Goal: Transaction & Acquisition: Purchase product/service

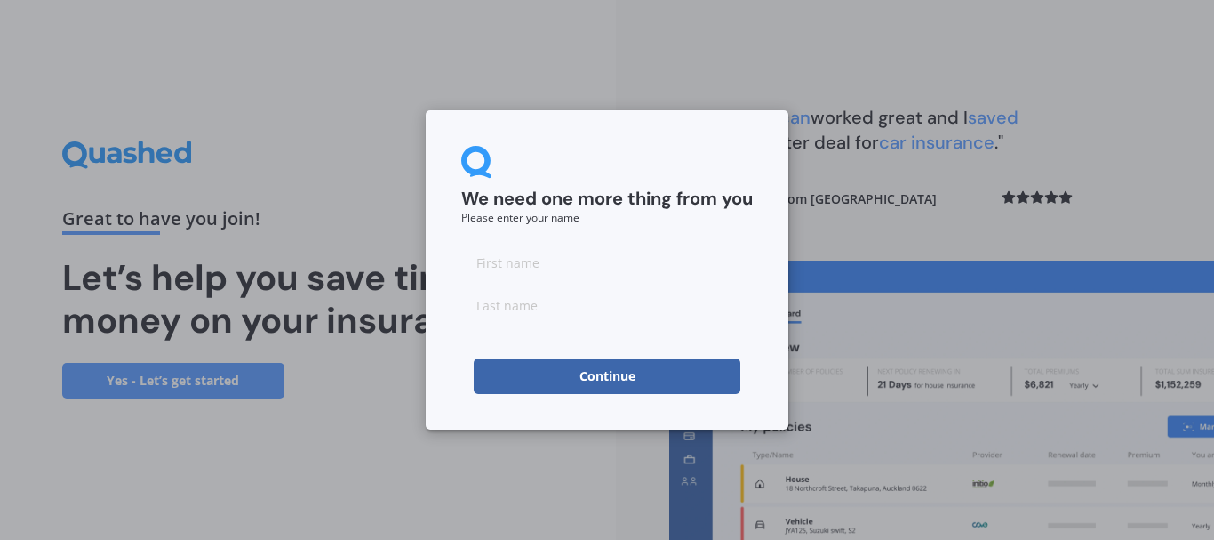
click at [513, 265] on input at bounding box center [607, 262] width 292 height 36
type input "[PERSON_NAME]"
click at [579, 377] on button "Continue" at bounding box center [607, 376] width 267 height 36
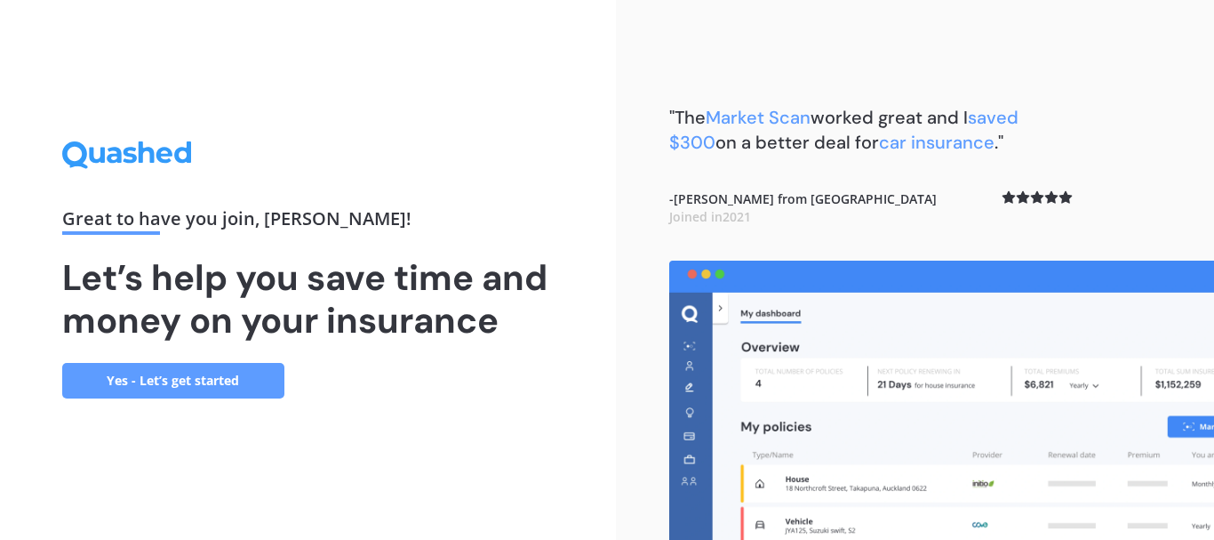
click at [213, 384] on link "Yes - Let’s get started" at bounding box center [173, 381] width 222 height 36
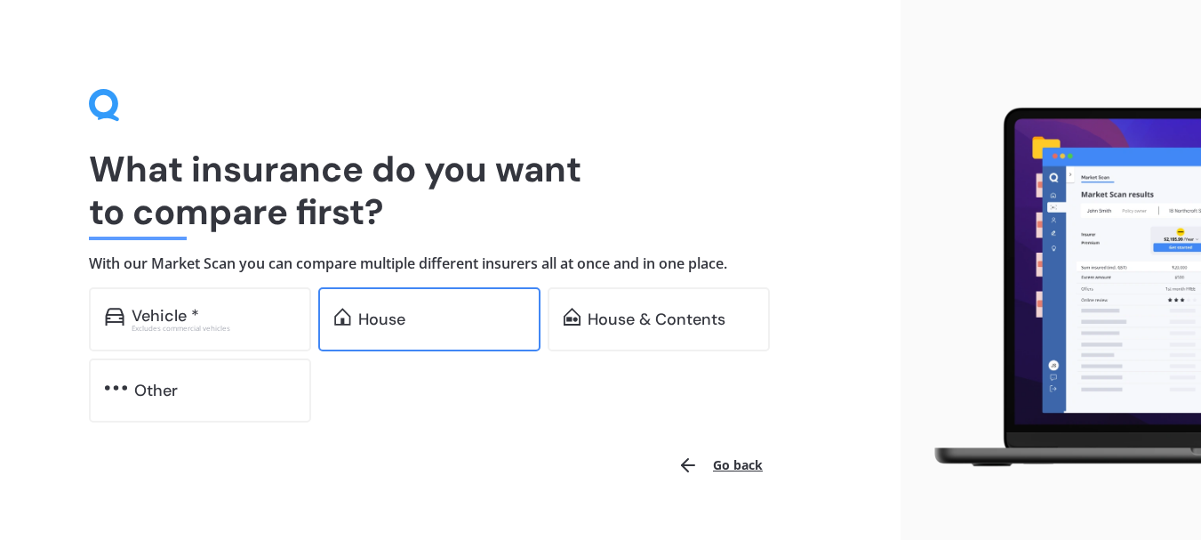
click at [372, 328] on div "House" at bounding box center [381, 319] width 47 height 18
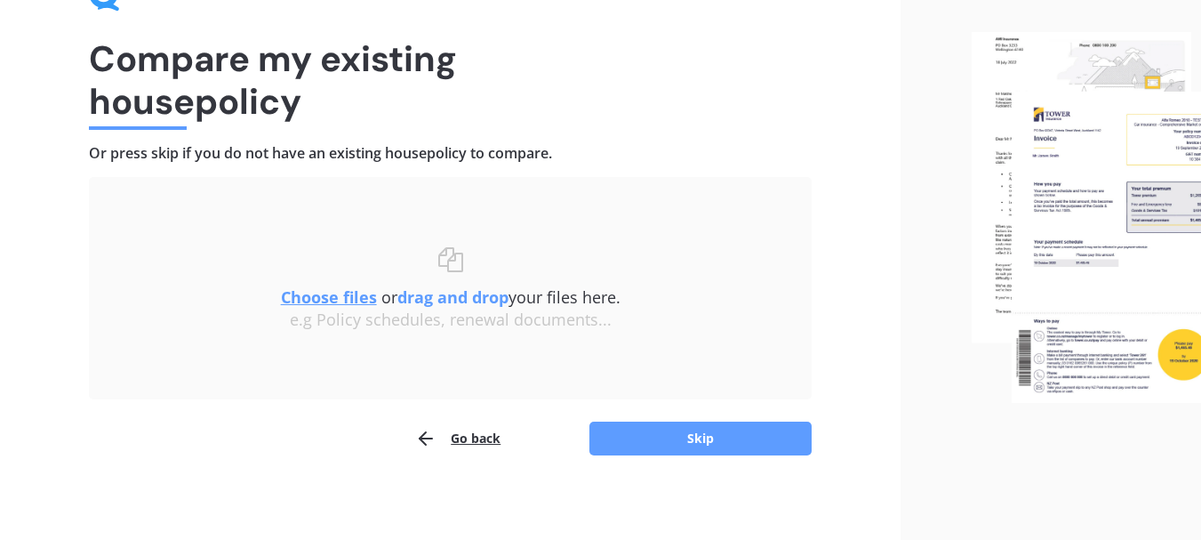
scroll to position [116, 0]
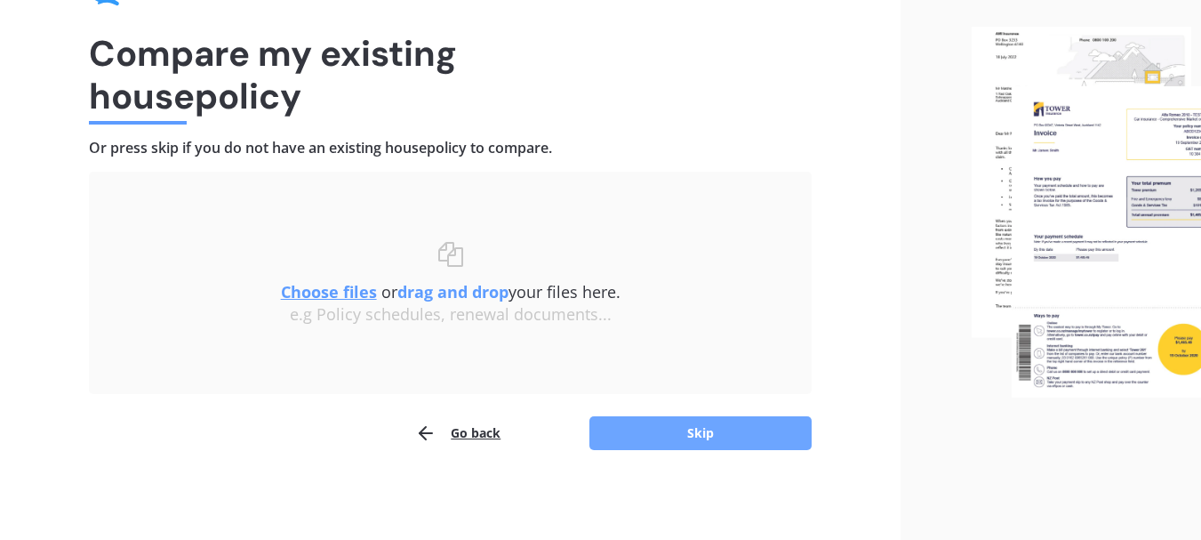
click at [722, 436] on button "Skip" at bounding box center [700, 433] width 222 height 34
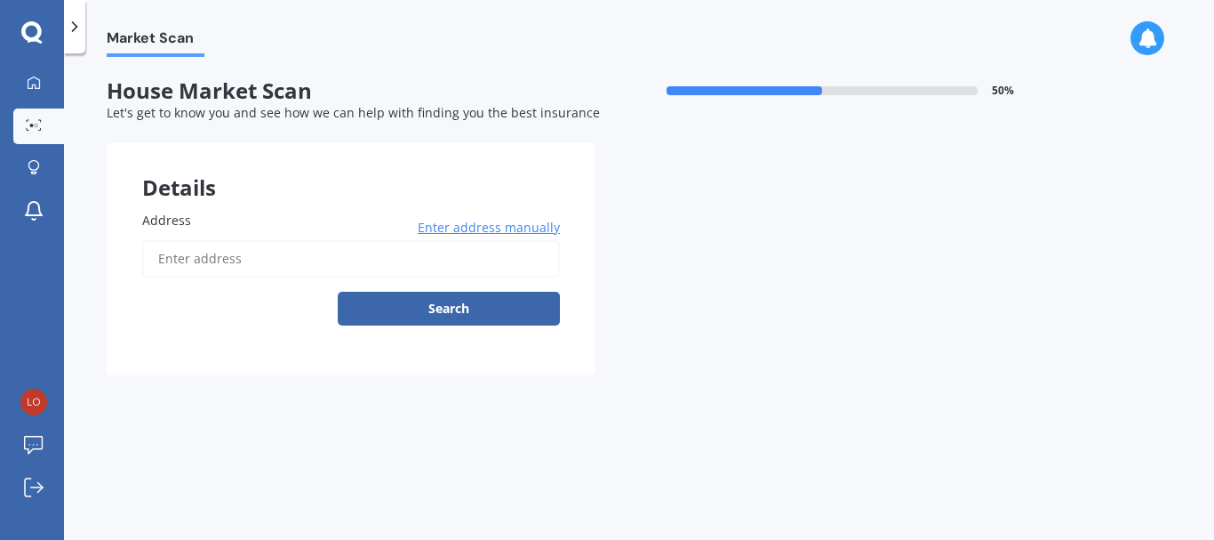
click at [214, 263] on input "Address" at bounding box center [351, 258] width 418 height 37
type input "[STREET_ADDRESS][PERSON_NAME]"
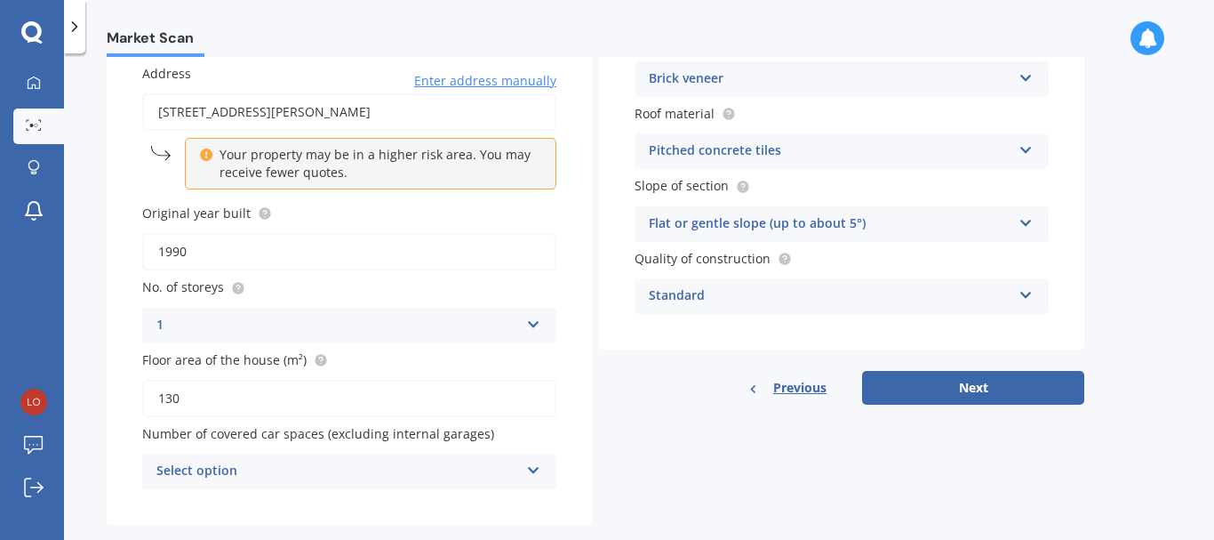
scroll to position [178, 0]
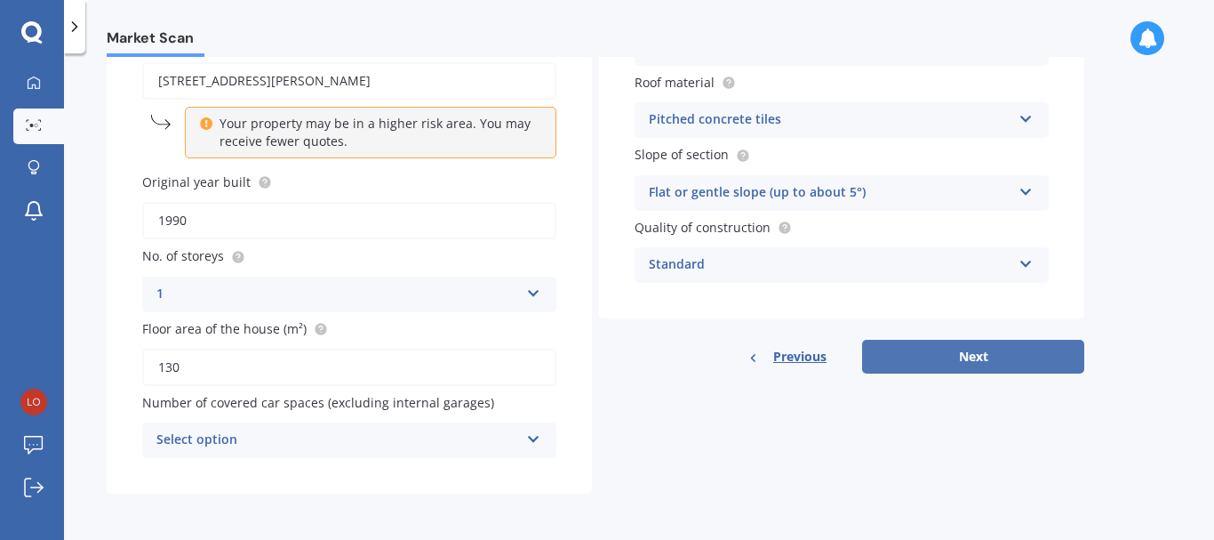
click at [952, 356] on button "Next" at bounding box center [973, 357] width 222 height 34
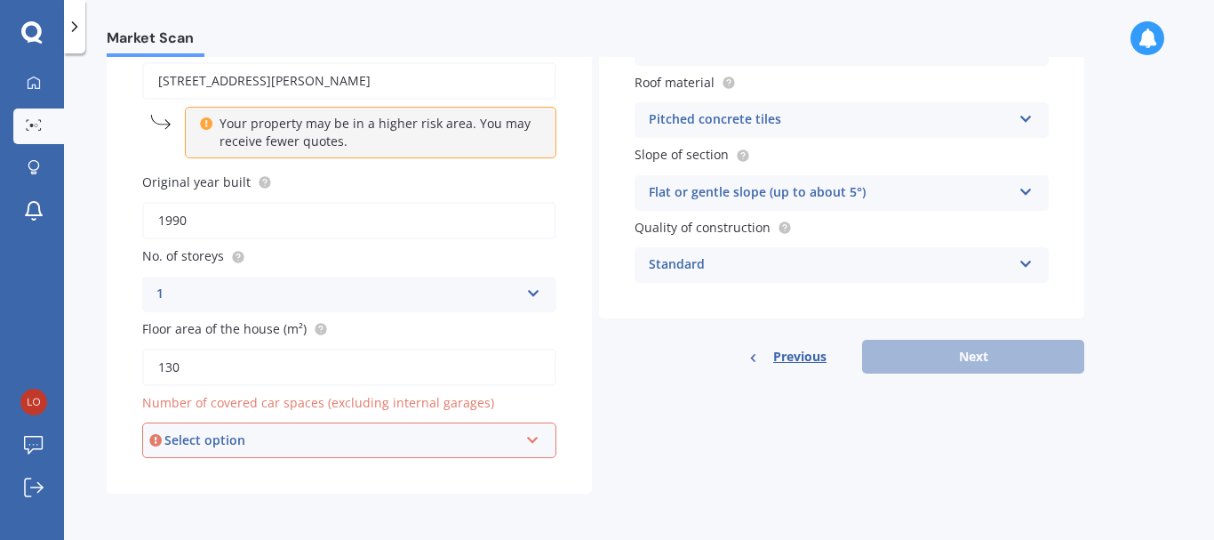
click at [326, 442] on div "Select option" at bounding box center [341, 440] width 354 height 20
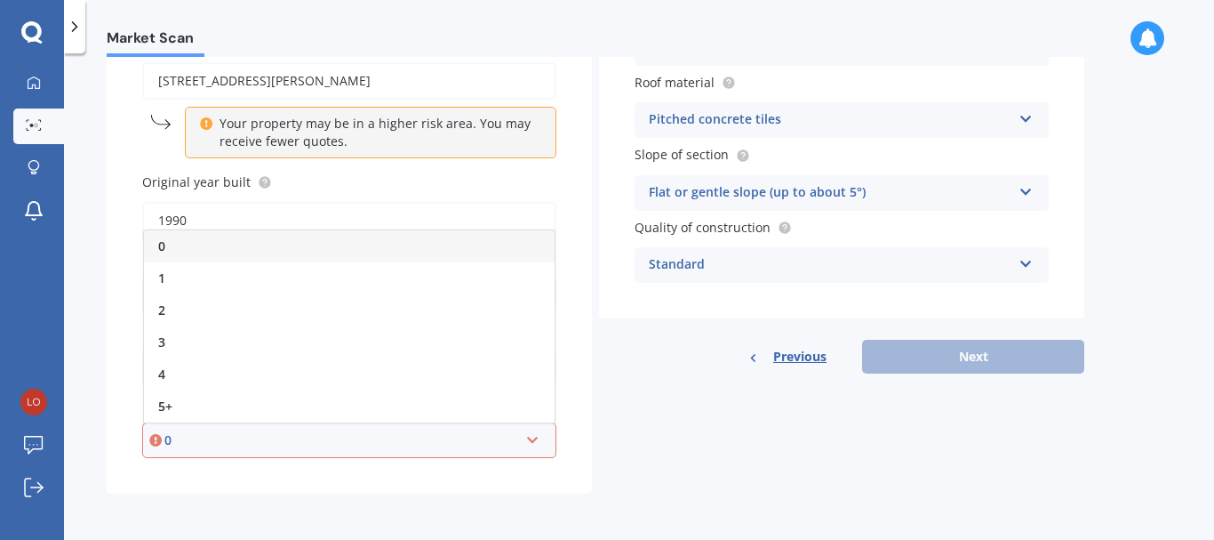
click at [219, 239] on div "0" at bounding box center [349, 246] width 411 height 32
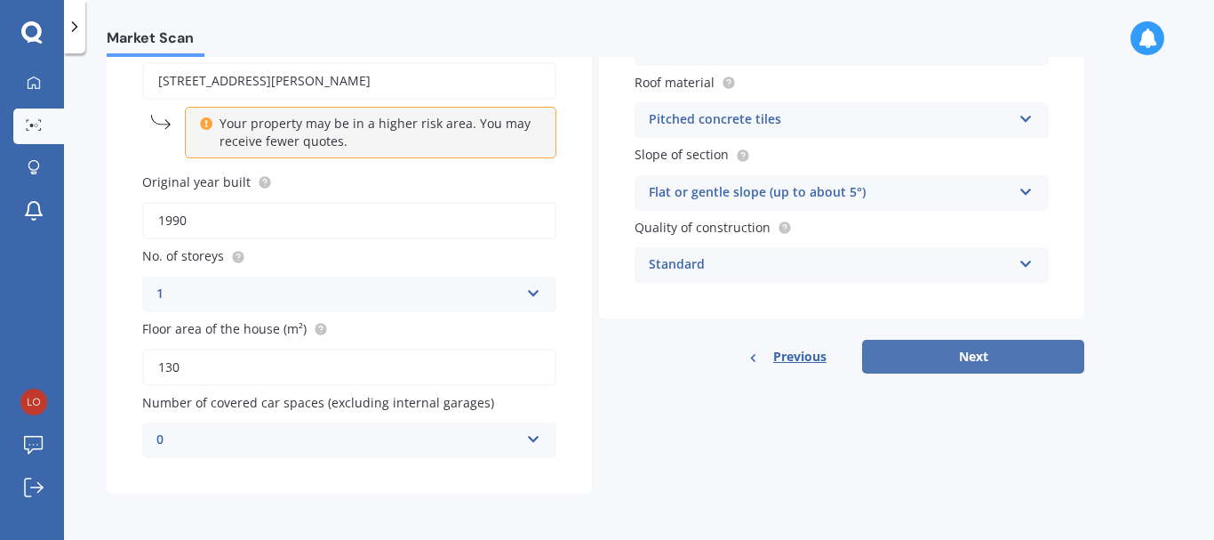
click at [937, 349] on button "Next" at bounding box center [973, 357] width 222 height 34
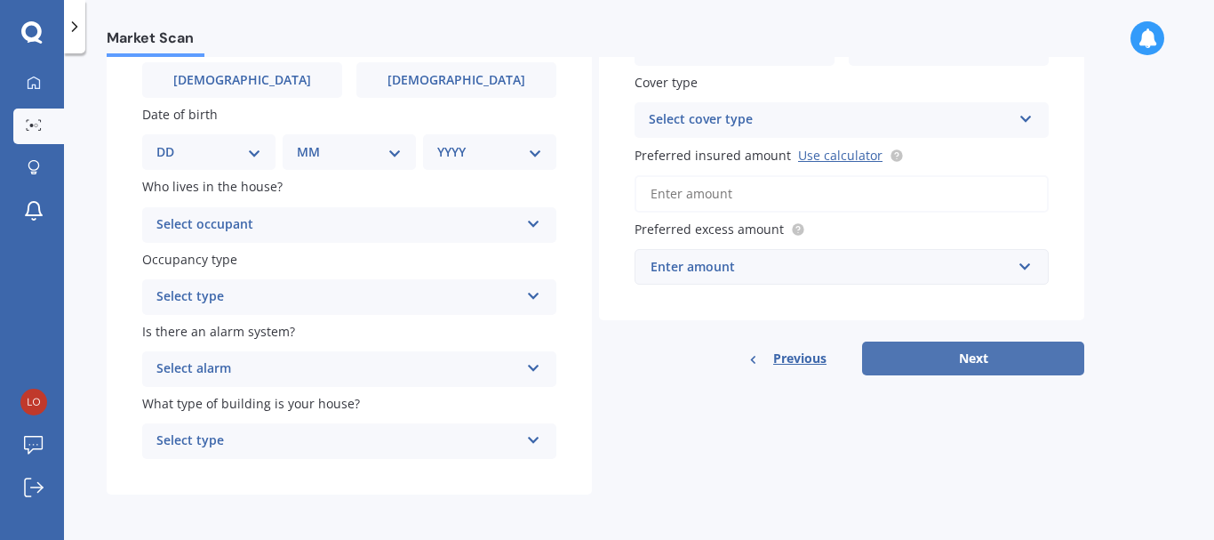
scroll to position [0, 0]
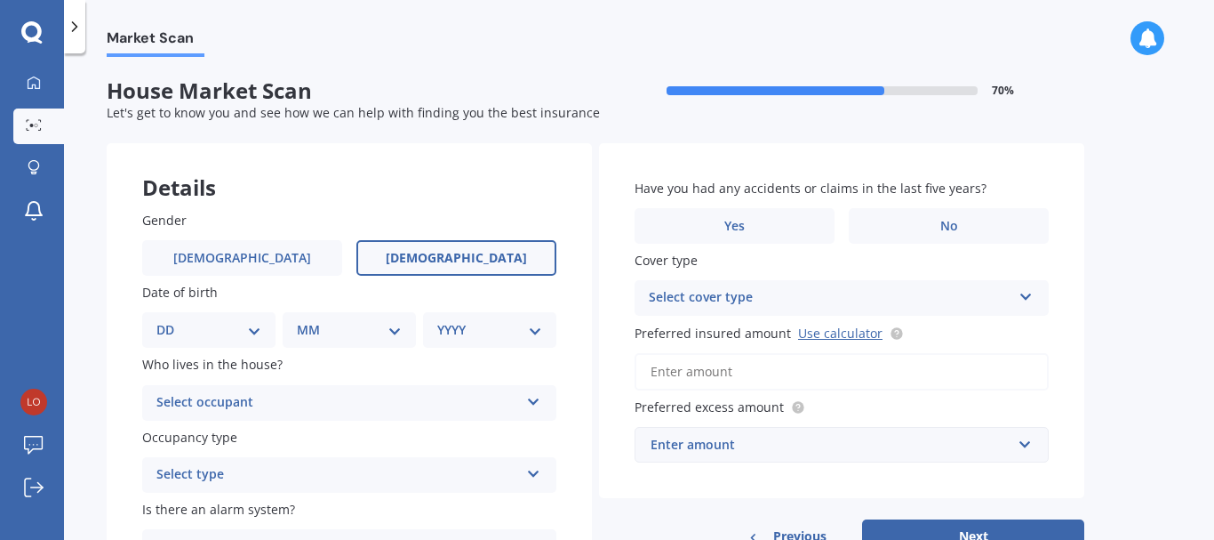
click at [446, 253] on span "[DEMOGRAPHIC_DATA]" at bounding box center [456, 258] width 141 height 15
click at [0, 0] on input "[DEMOGRAPHIC_DATA]" at bounding box center [0, 0] width 0 height 0
click at [182, 329] on select "DD 01 02 03 04 05 06 07 08 09 10 11 12 13 14 15 16 17 18 19 20 21 22 23 24 25 2…" at bounding box center [208, 330] width 105 height 20
select select "18"
click at [171, 320] on select "DD 01 02 03 04 05 06 07 08 09 10 11 12 13 14 15 16 17 18 19 20 21 22 23 24 25 2…" at bounding box center [208, 330] width 105 height 20
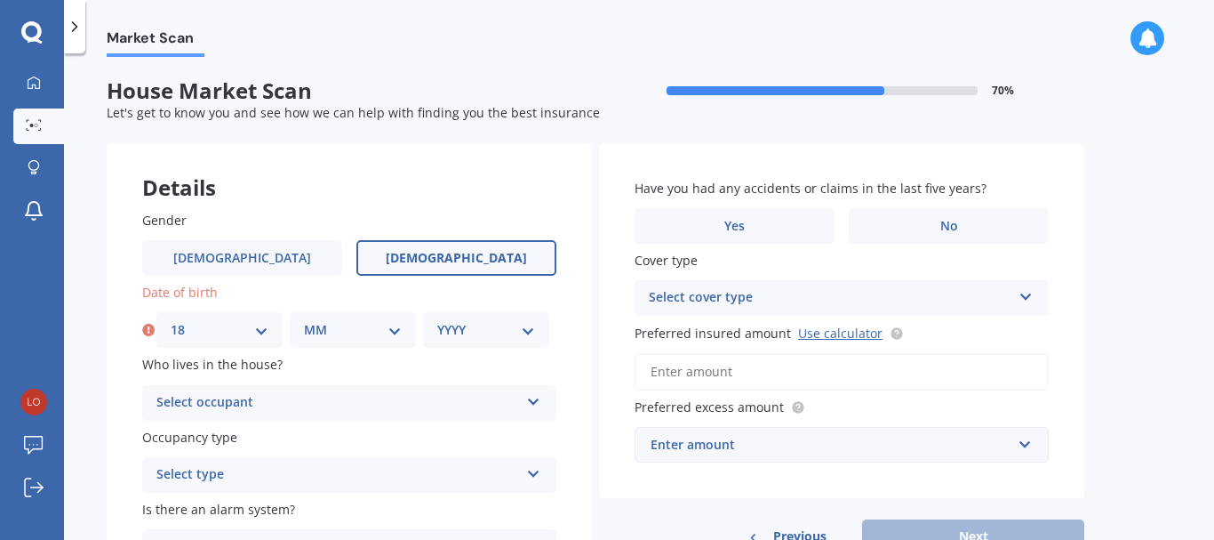
click at [355, 332] on select "MM 01 02 03 04 05 06 07 08 09 10 11 12" at bounding box center [353, 330] width 98 height 20
select select "06"
click at [304, 320] on select "MM 01 02 03 04 05 06 07 08 09 10 11 12" at bounding box center [353, 330] width 98 height 20
click at [471, 333] on select "YYYY 2009 2008 2007 2006 2005 2004 2003 2002 2001 2000 1999 1998 1997 1996 1995…" at bounding box center [486, 330] width 98 height 20
select select "1984"
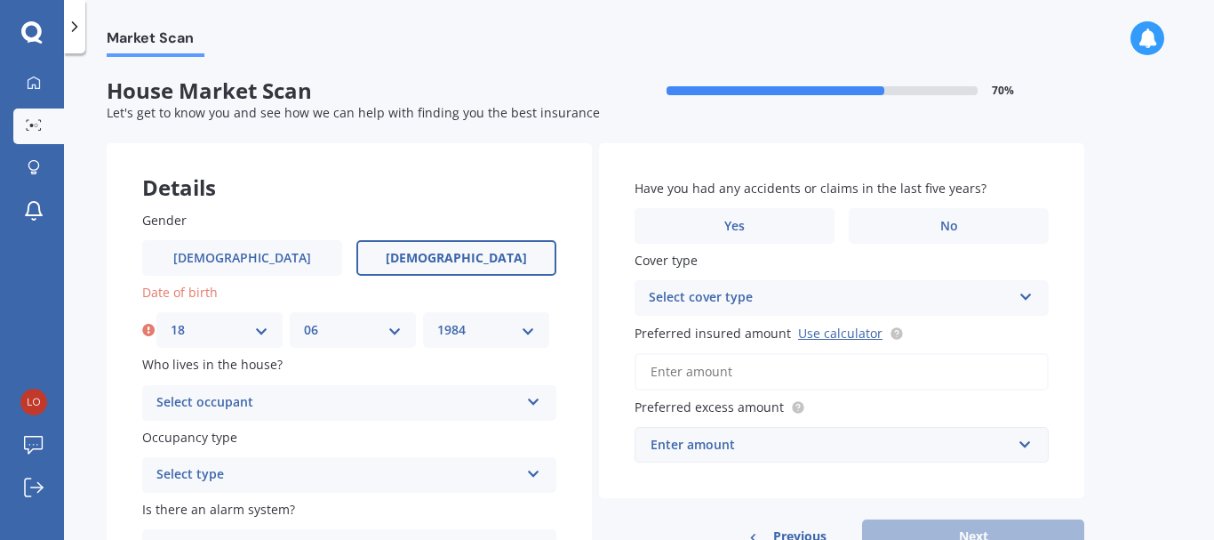
click at [437, 320] on select "YYYY 2009 2008 2007 2006 2005 2004 2003 2002 2001 2000 1999 1998 1997 1996 1995…" at bounding box center [486, 330] width 98 height 20
click at [271, 394] on div "Select occupant" at bounding box center [337, 402] width 363 height 21
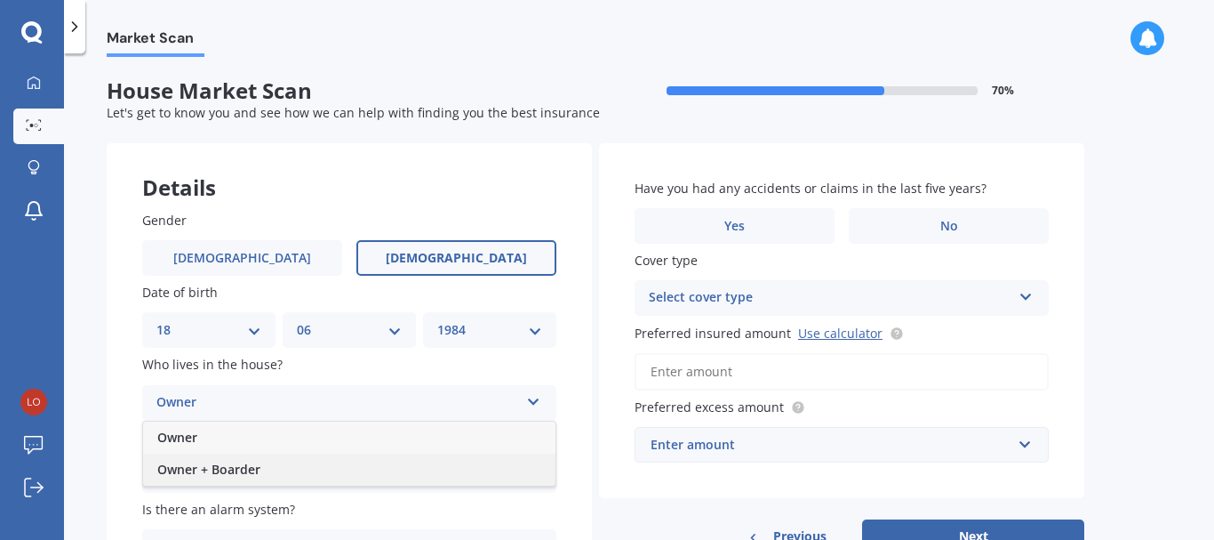
click at [235, 462] on span "Owner + Boarder" at bounding box center [208, 468] width 103 height 17
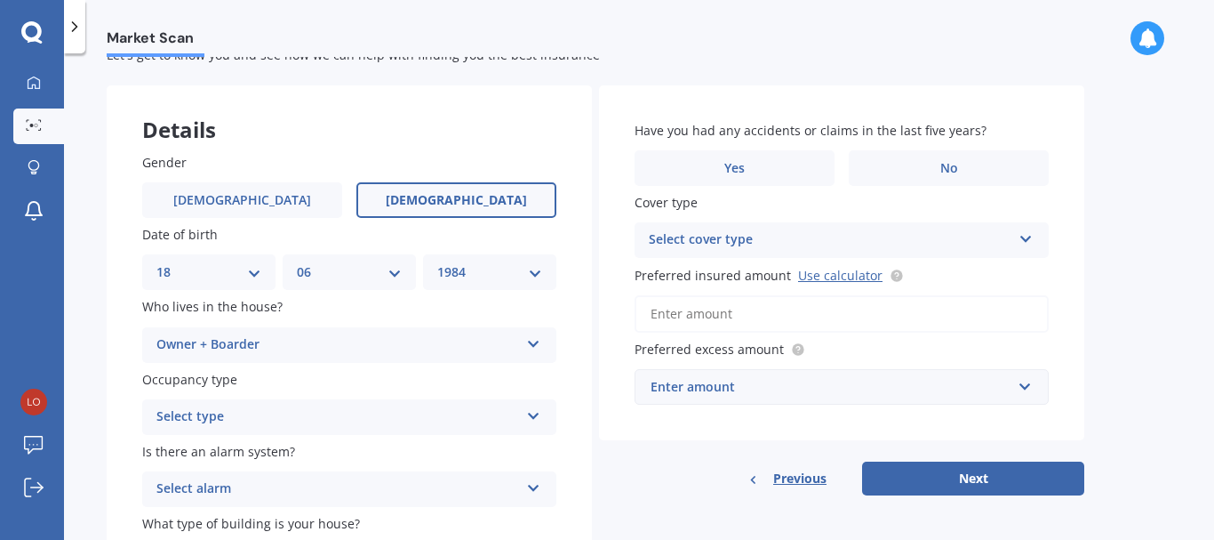
scroll to position [89, 0]
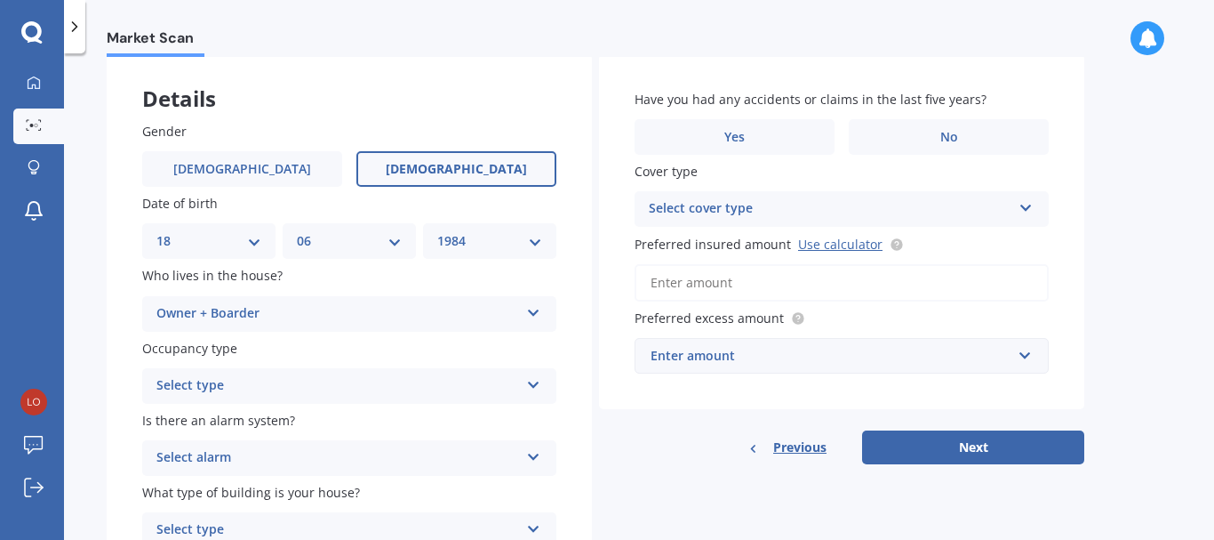
click at [256, 379] on div "Select type" at bounding box center [337, 385] width 363 height 21
click at [203, 422] on span "Permanent" at bounding box center [191, 420] width 68 height 17
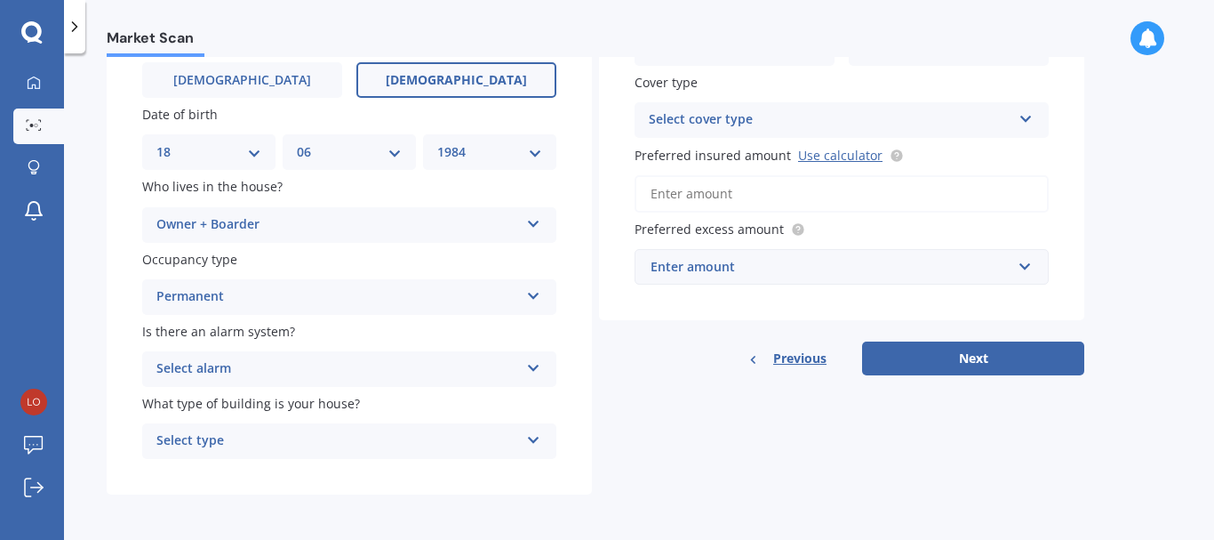
click at [235, 365] on div "Select alarm" at bounding box center [337, 368] width 363 height 21
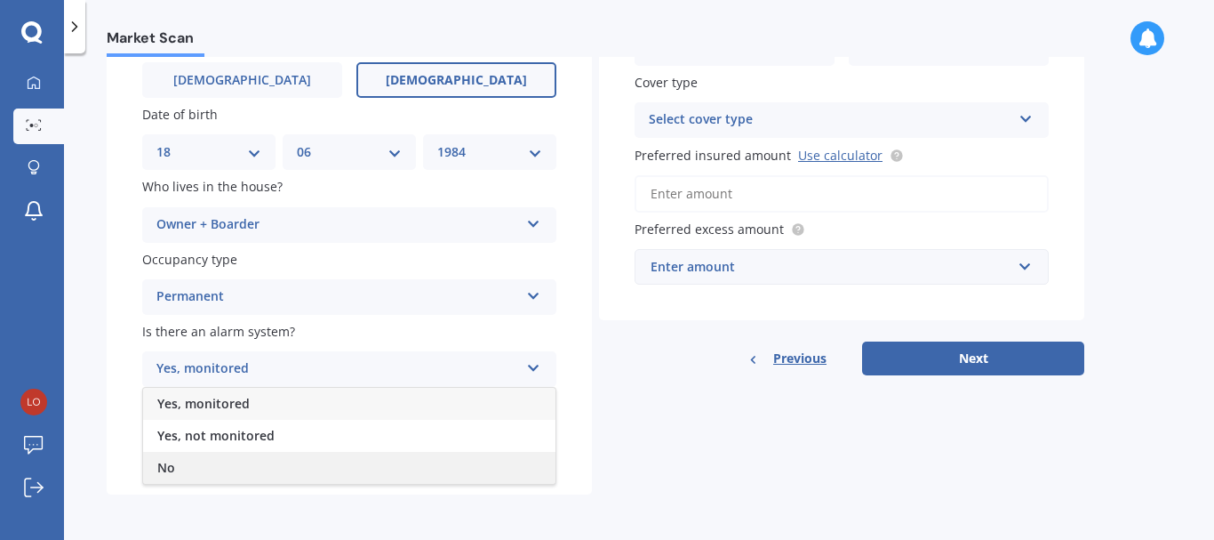
click at [209, 467] on div "No" at bounding box center [349, 468] width 412 height 32
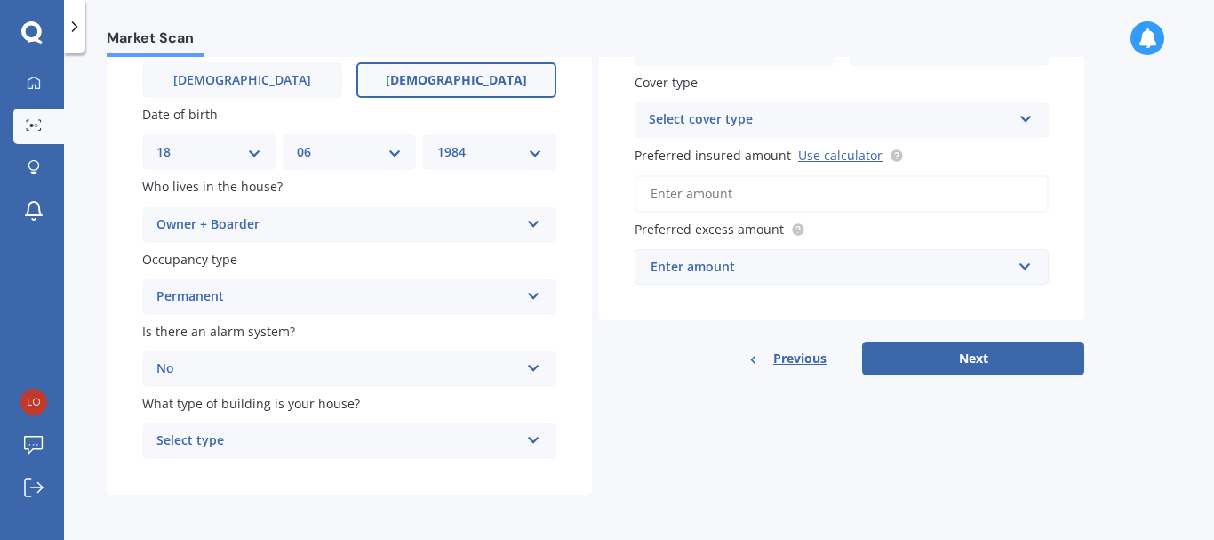
click at [280, 364] on div "No" at bounding box center [337, 368] width 363 height 21
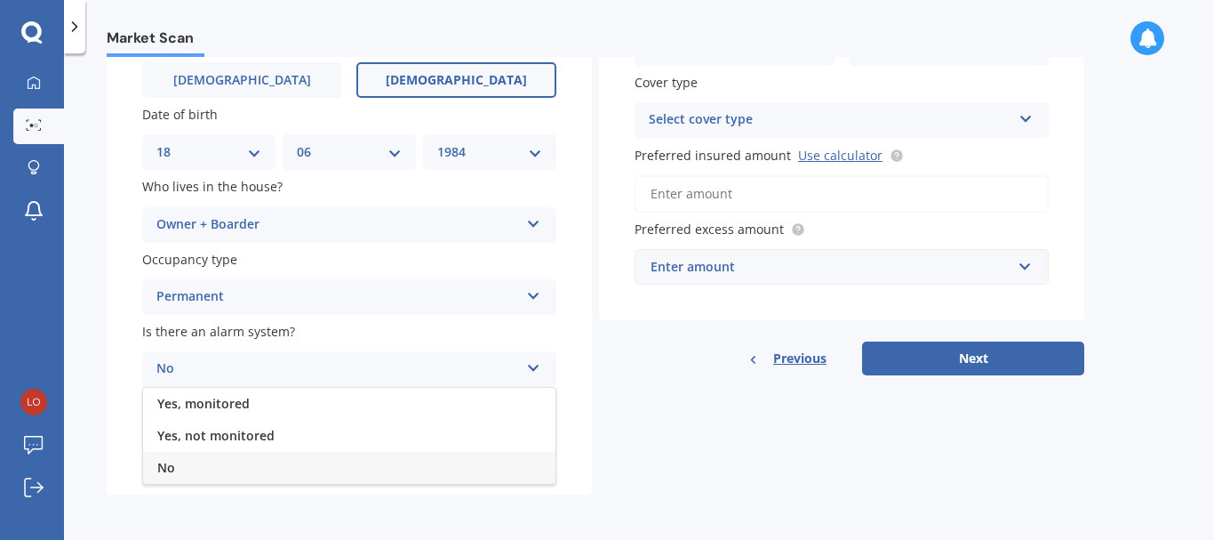
click at [199, 468] on div "No" at bounding box center [349, 468] width 412 height 32
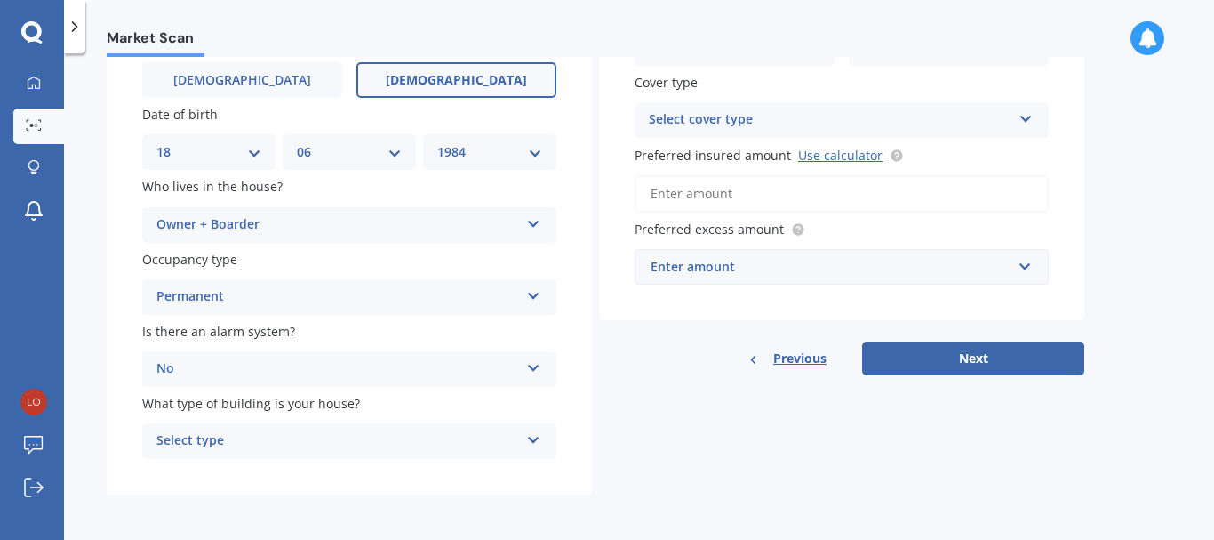
scroll to position [179, 0]
click at [212, 446] on div "Select type" at bounding box center [337, 439] width 363 height 21
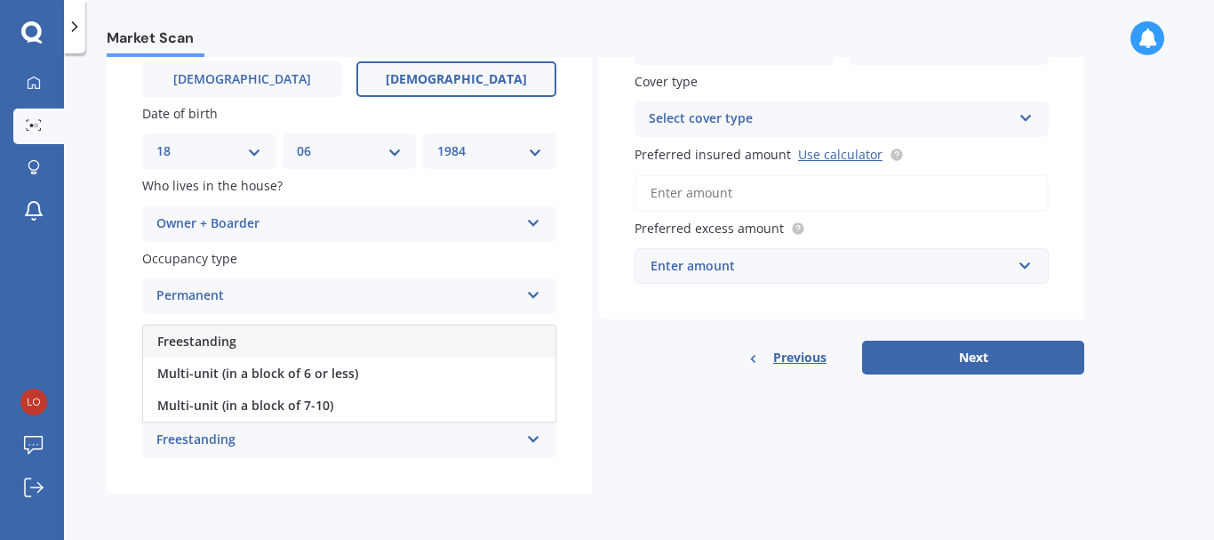
click at [215, 348] on span "Freestanding" at bounding box center [196, 340] width 79 height 17
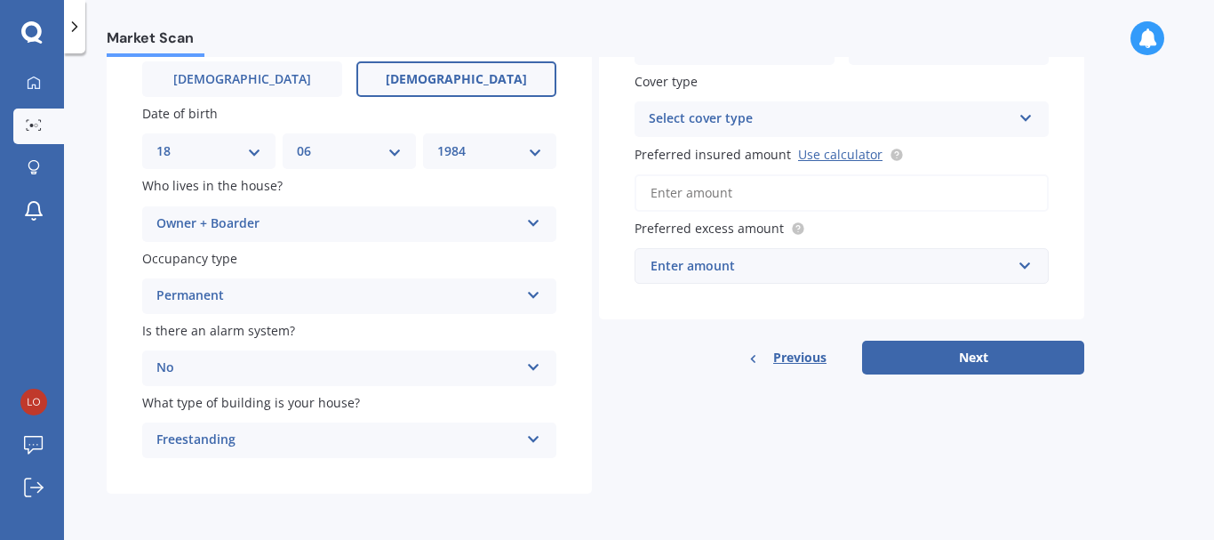
click at [778, 273] on div "Enter amount" at bounding box center [831, 266] width 361 height 20
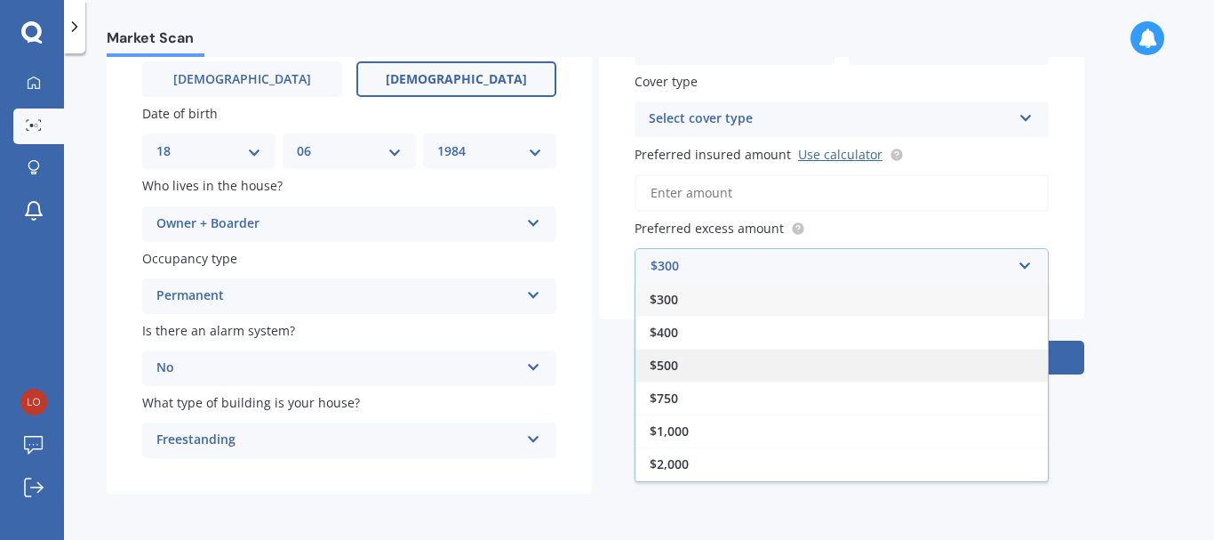
click at [765, 349] on div "$500" at bounding box center [841, 364] width 412 height 33
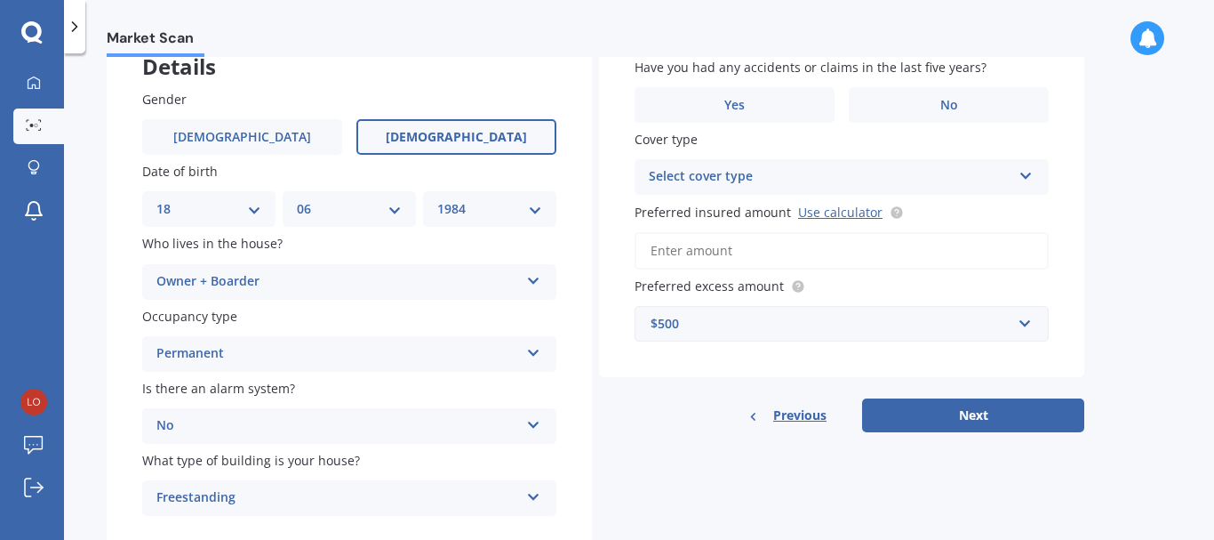
scroll to position [90, 0]
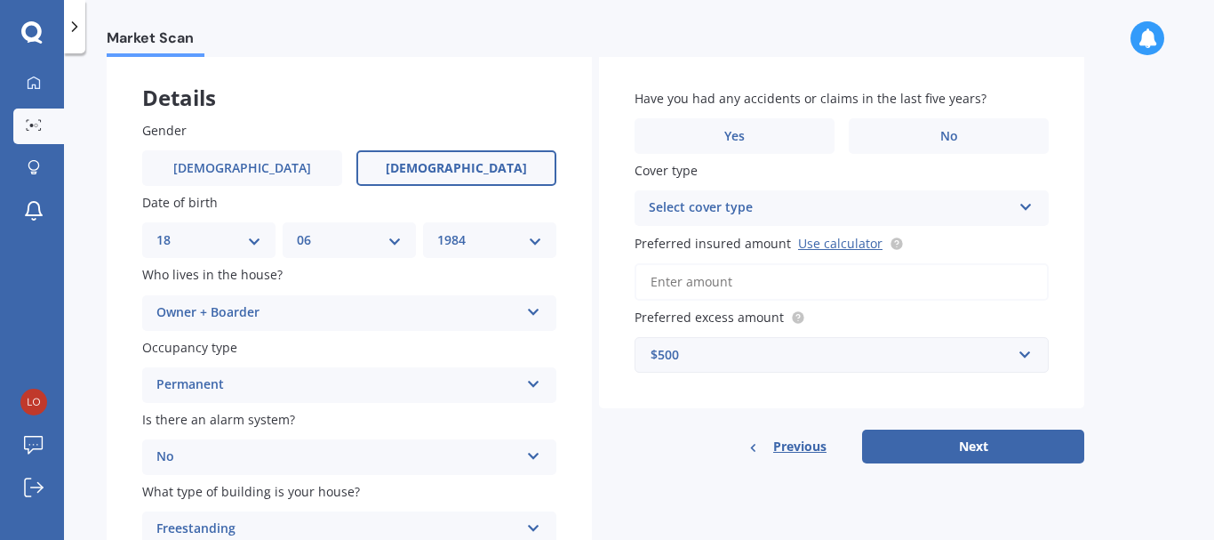
click at [742, 203] on div "Select cover type" at bounding box center [830, 207] width 363 height 21
click at [739, 283] on input "Preferred insured amount Use calculator" at bounding box center [842, 281] width 414 height 37
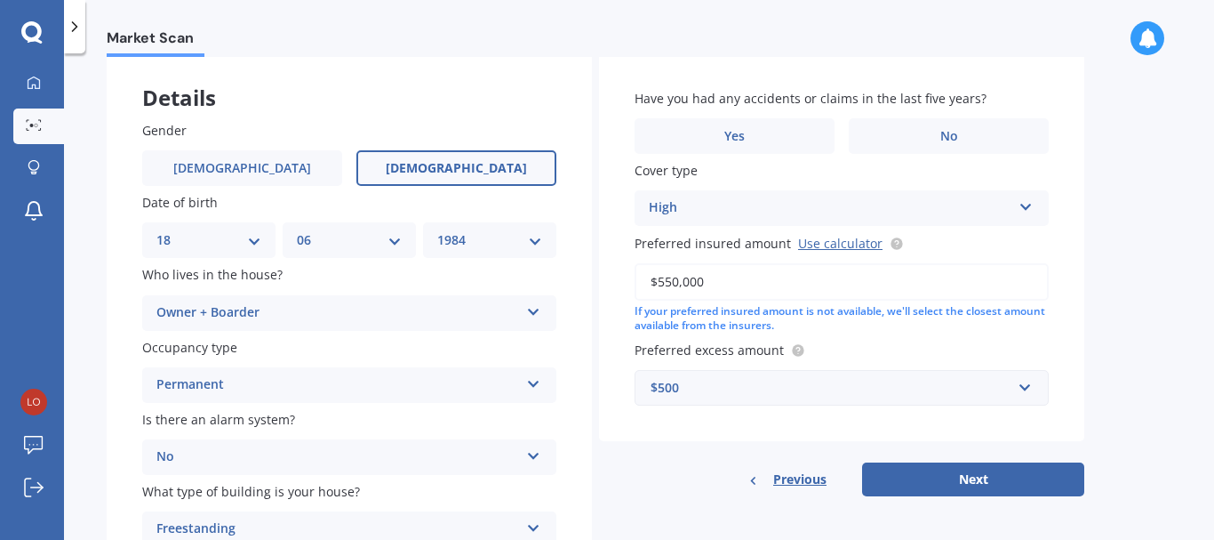
type input "$550,000"
click at [1123, 350] on div "Market Scan House Market Scan 70 % Let's get to know you and see how we can hel…" at bounding box center [639, 300] width 1150 height 486
click at [899, 138] on label "No" at bounding box center [949, 136] width 200 height 36
click at [0, 0] on input "No" at bounding box center [0, 0] width 0 height 0
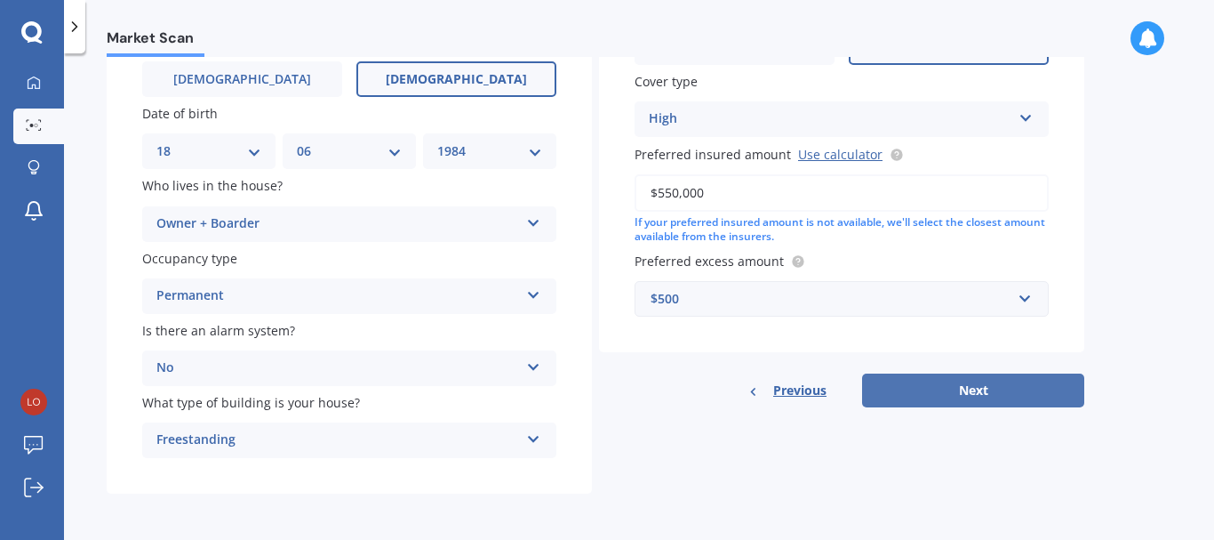
click at [998, 384] on button "Next" at bounding box center [973, 390] width 222 height 34
select select "18"
select select "06"
select select "1984"
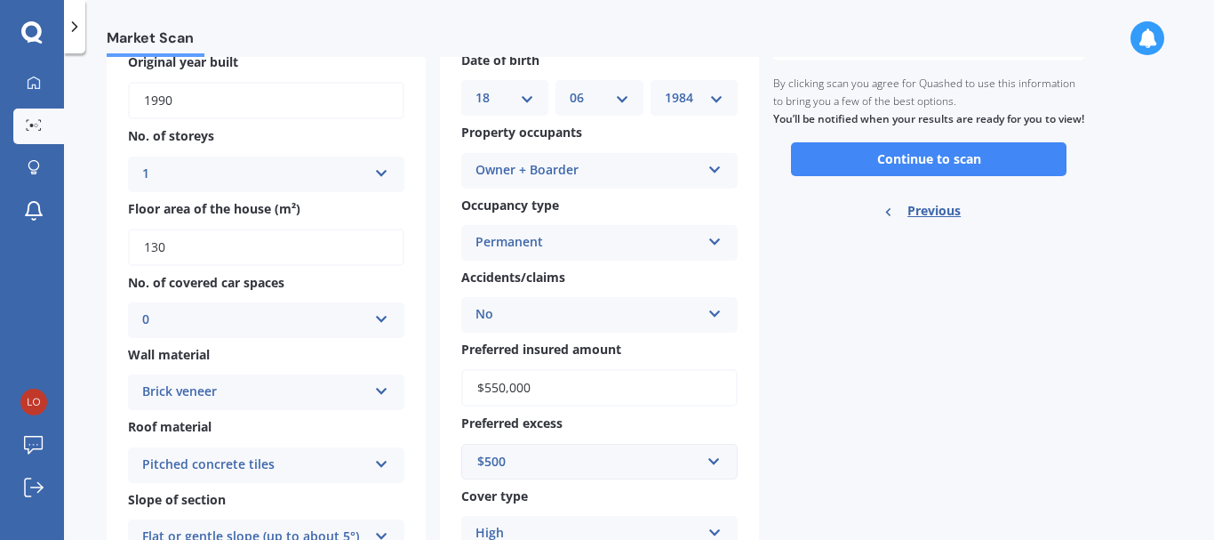
scroll to position [0, 0]
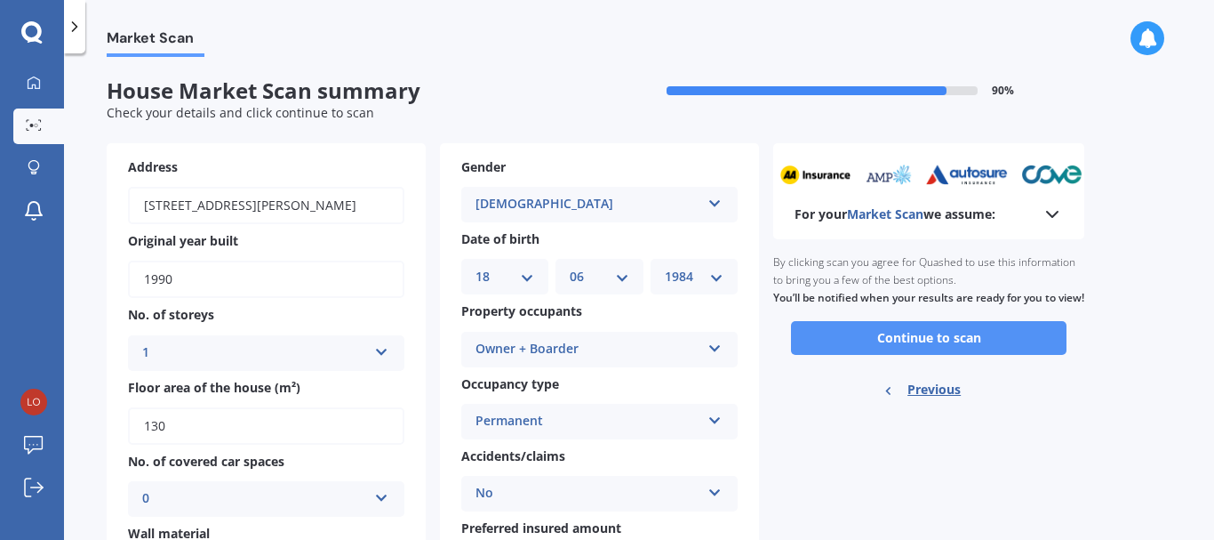
click at [937, 355] on button "Continue to scan" at bounding box center [929, 338] width 276 height 34
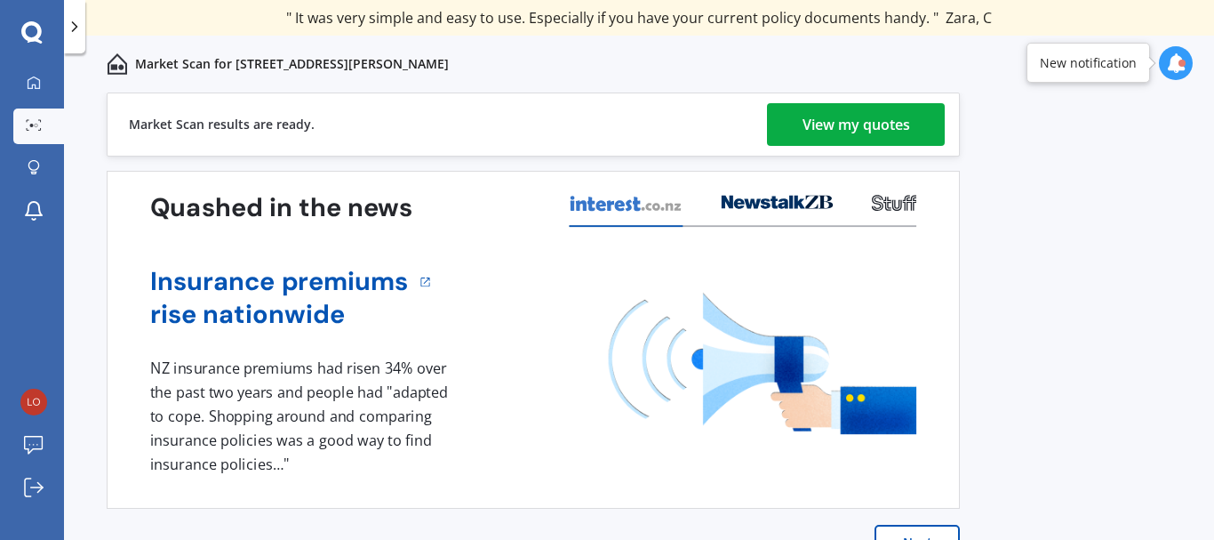
click at [858, 124] on div "View my quotes" at bounding box center [857, 124] width 108 height 43
